Goal: Navigation & Orientation: Find specific page/section

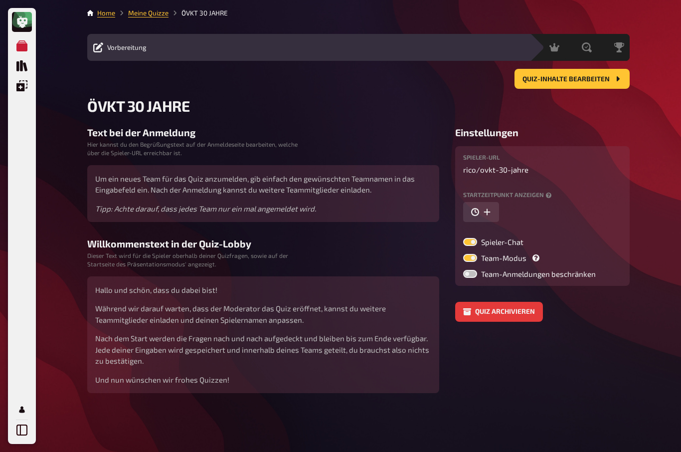
click at [19, 47] on icon "Meine Quizze" at bounding box center [21, 45] width 11 height 11
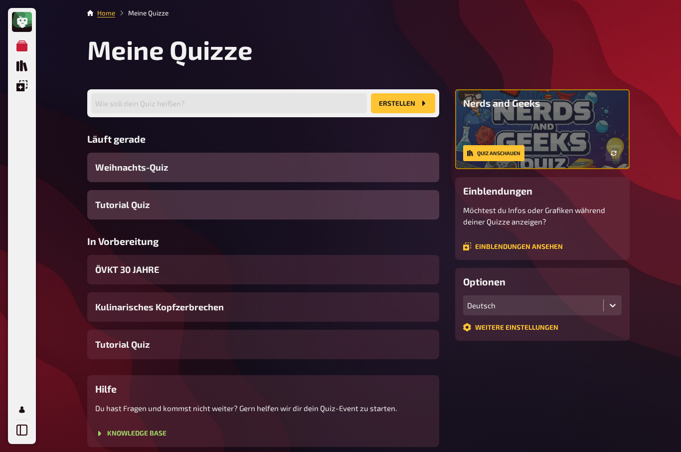
click at [20, 68] on icon "Quiz Sammlung" at bounding box center [21, 65] width 11 height 11
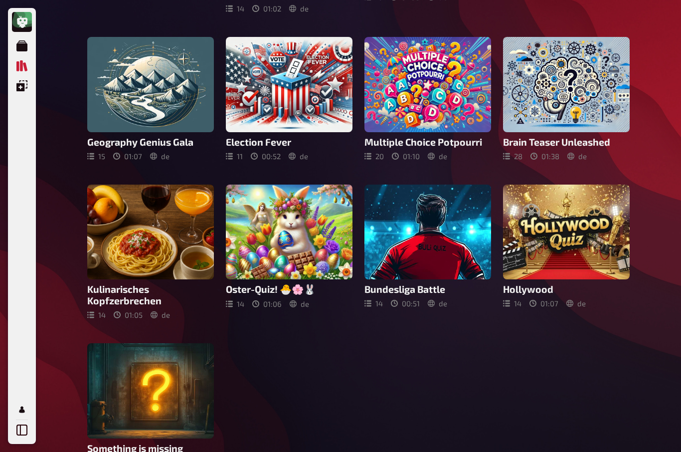
scroll to position [393, 0]
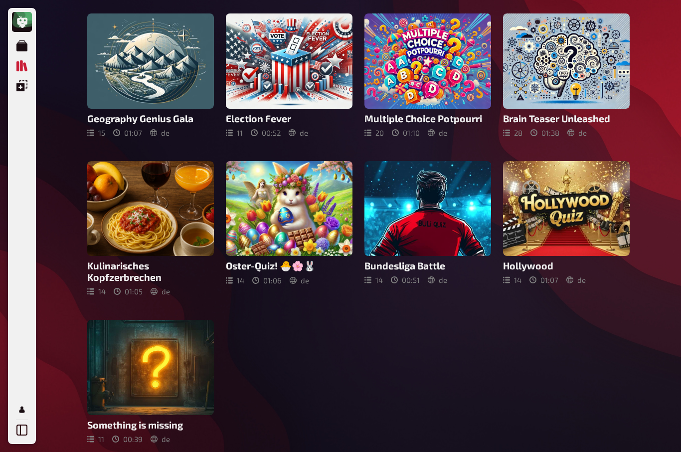
click at [125, 381] on div at bounding box center [150, 366] width 127 height 95
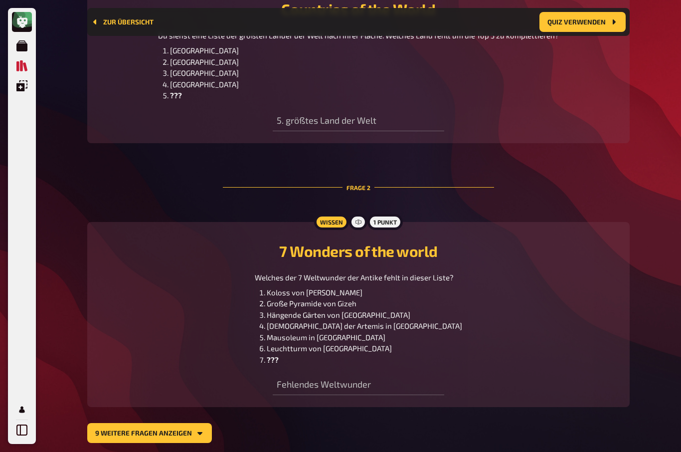
scroll to position [392, 0]
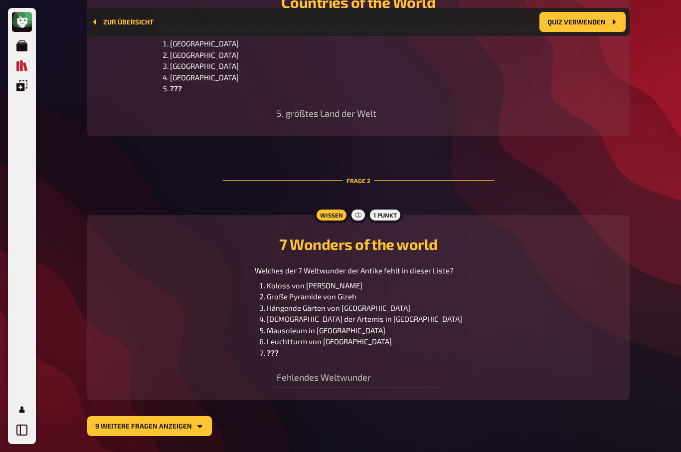
click at [120, 427] on button "9 weitere Fragen anzeigen" at bounding box center [149, 426] width 125 height 20
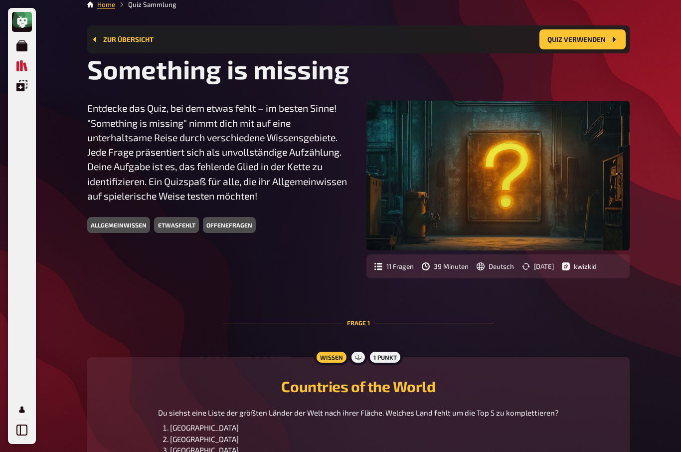
scroll to position [0, 0]
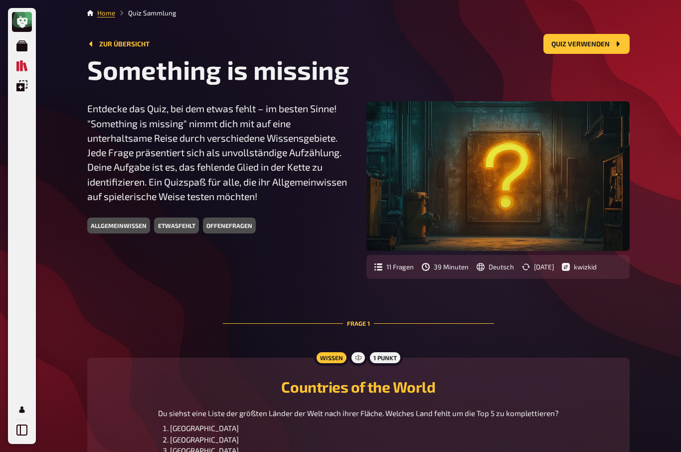
click at [114, 12] on link "Home" at bounding box center [106, 13] width 18 height 8
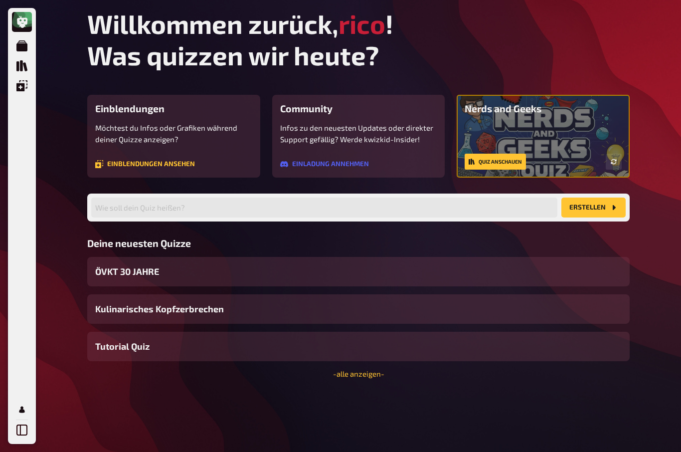
click at [29, 63] on link "Quiz Sammlung" at bounding box center [22, 66] width 20 height 20
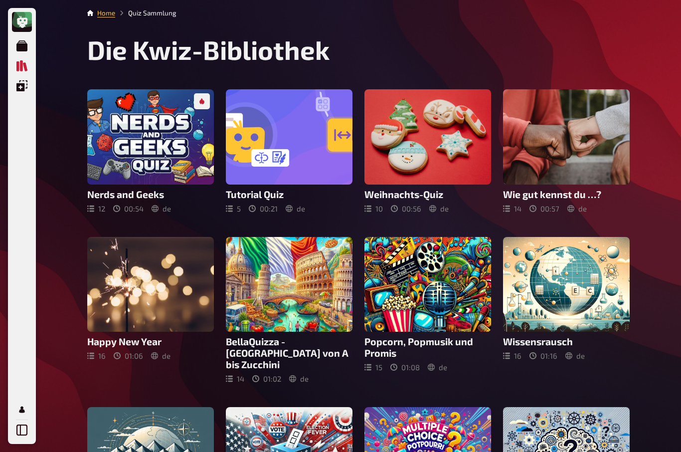
click at [580, 173] on div at bounding box center [566, 136] width 127 height 95
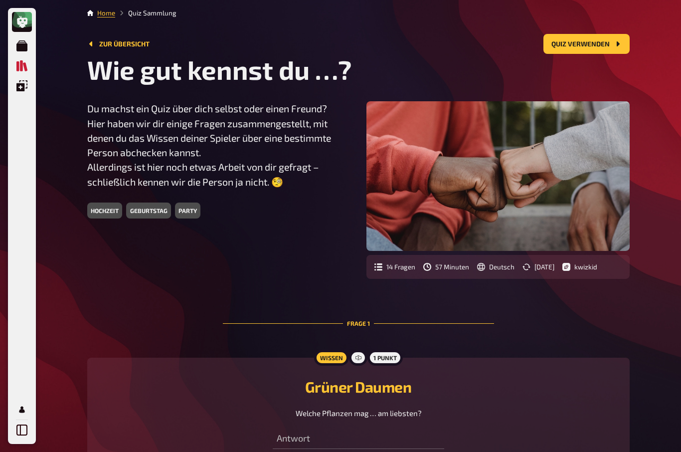
click at [136, 48] on link "Zur Übersicht" at bounding box center [118, 44] width 62 height 8
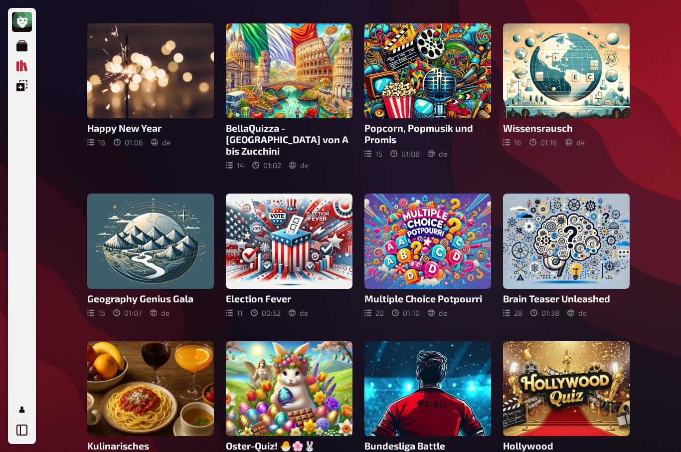
scroll to position [215, 0]
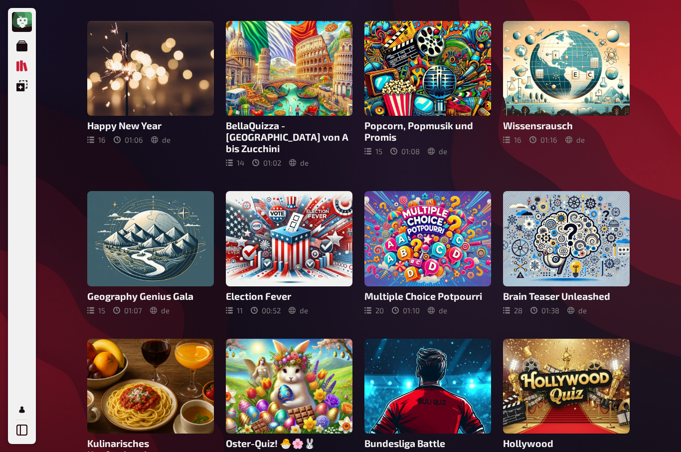
click at [605, 253] on div at bounding box center [566, 238] width 127 height 95
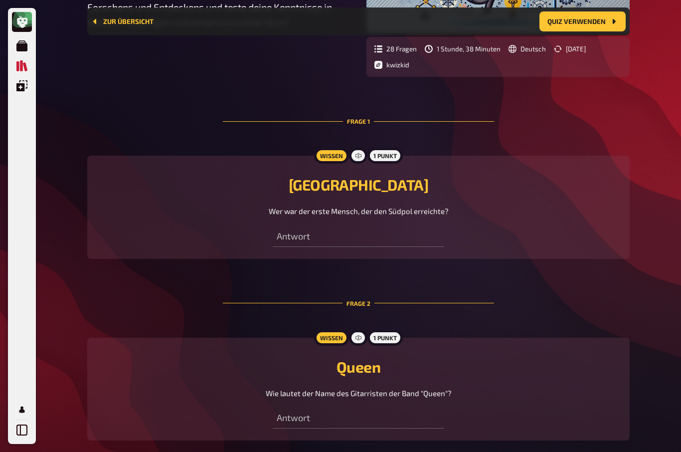
scroll to position [267, 0]
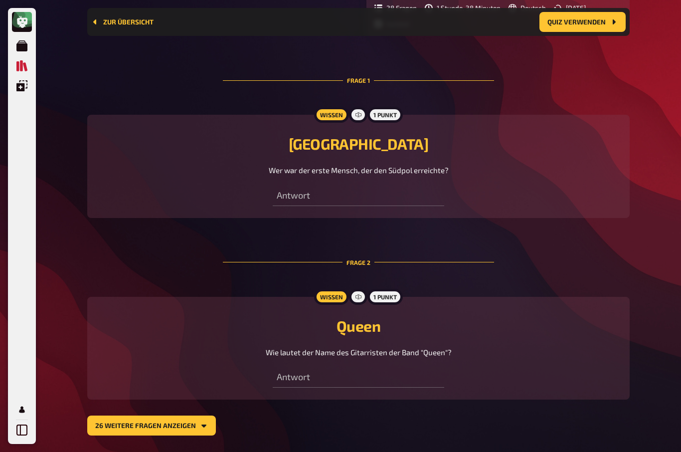
click at [196, 432] on button "26 weitere Fragen anzeigen" at bounding box center [151, 425] width 129 height 20
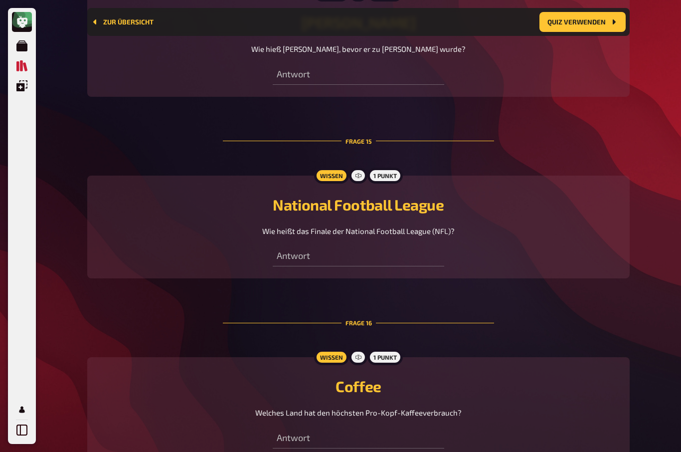
scroll to position [2943, 0]
